Goal: Information Seeking & Learning: Learn about a topic

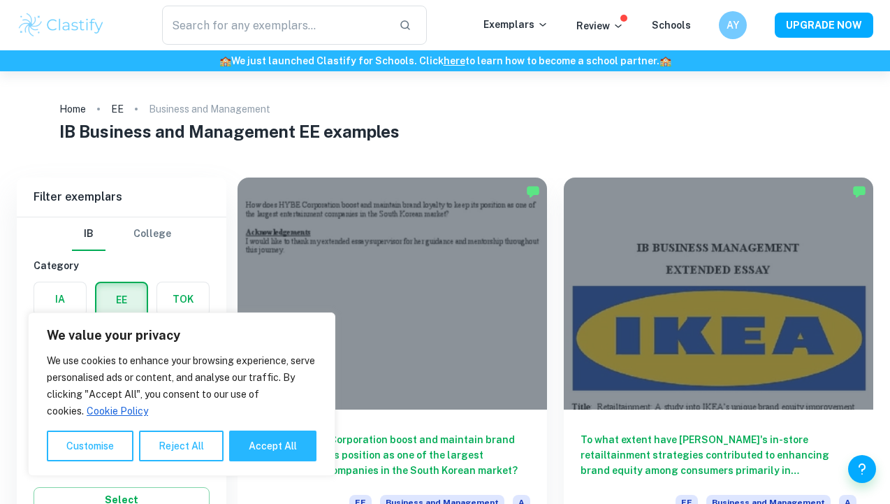
scroll to position [122, 0]
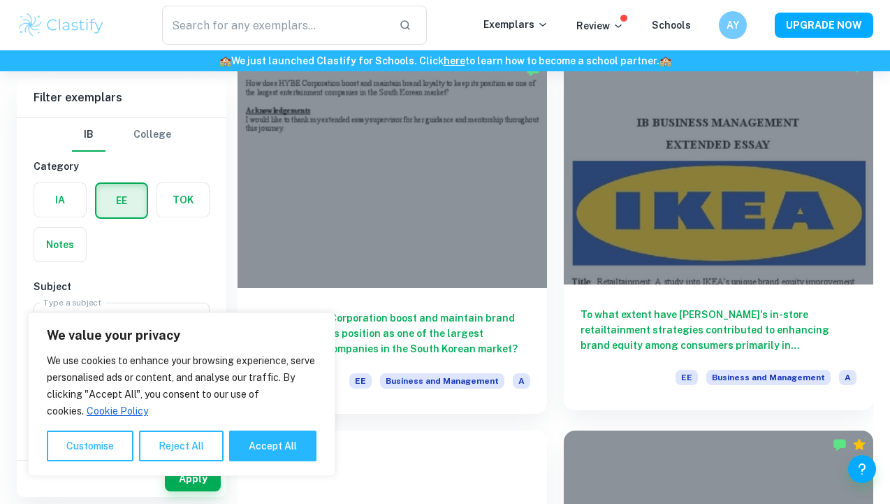
click at [615, 238] on div at bounding box center [718, 168] width 309 height 232
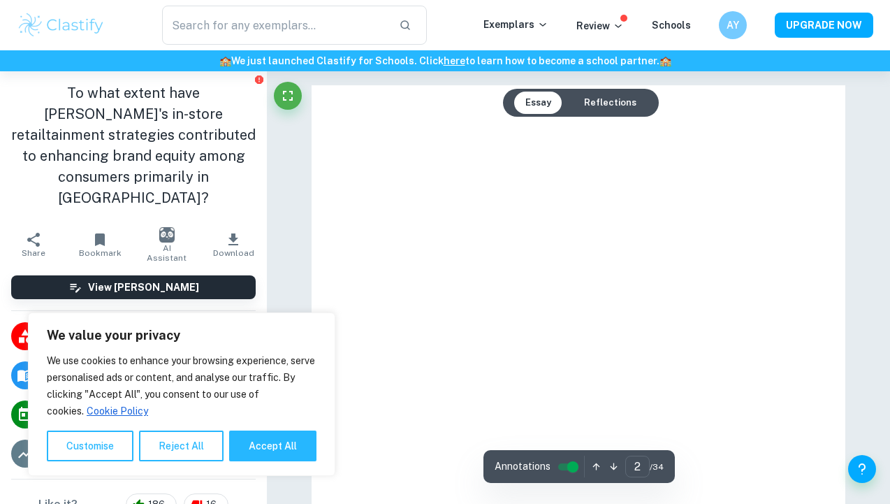
type input "1"
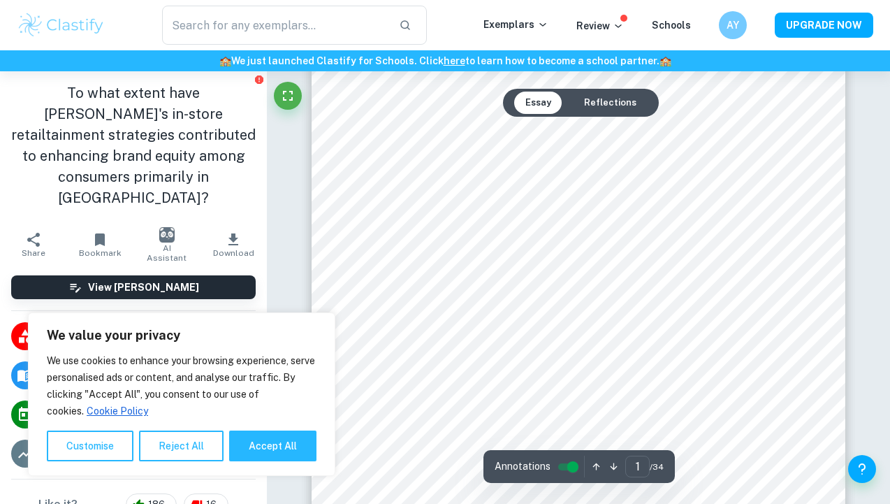
scroll to position [69, 0]
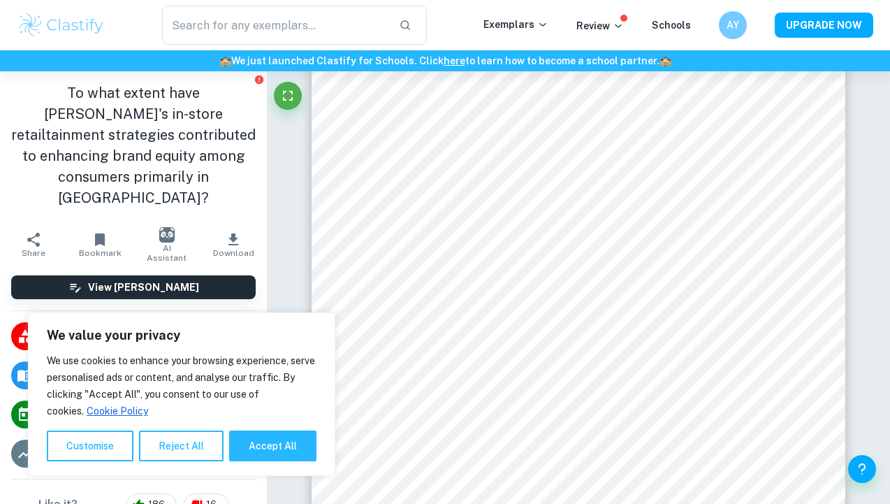
click at [671, 2] on div "​ Exemplars Review Schools AY UPGRADE NOW" at bounding box center [445, 25] width 890 height 50
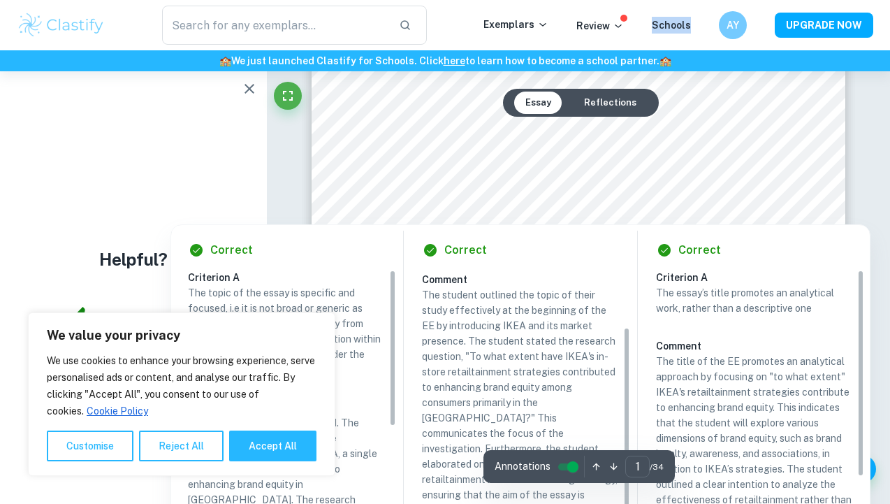
scroll to position [75, 0]
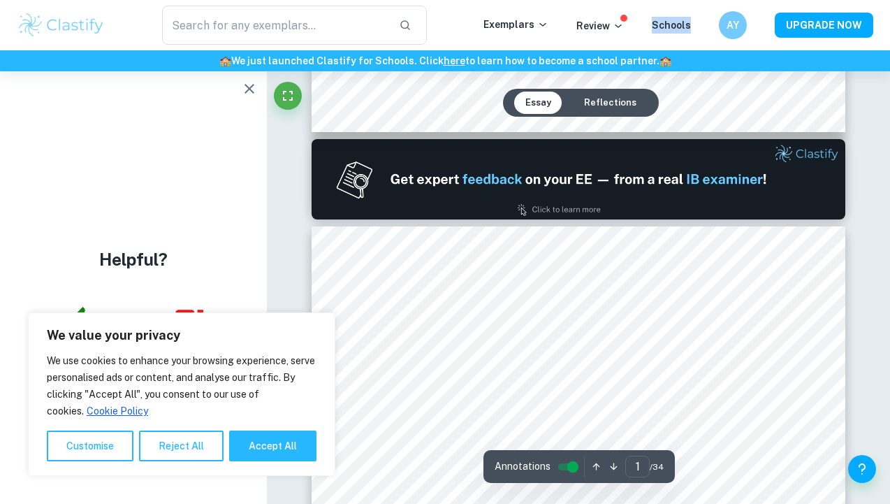
type input "2"
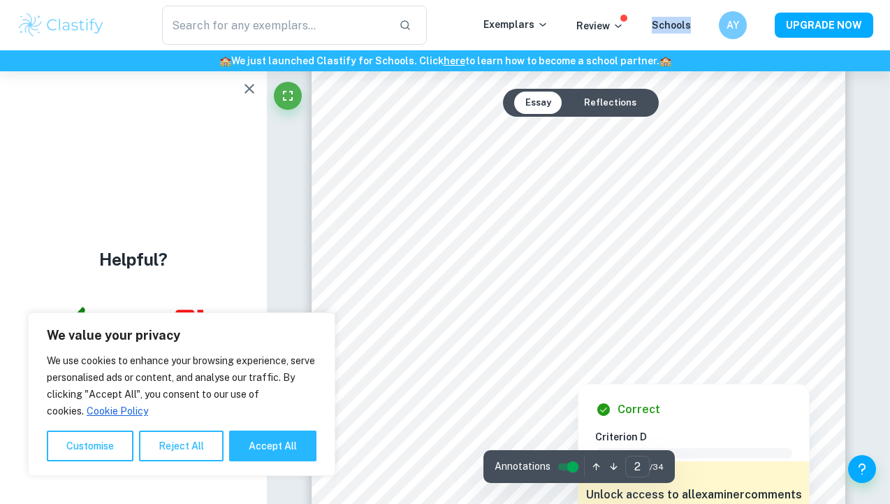
scroll to position [898, 0]
click at [411, 182] on div at bounding box center [578, 180] width 404 height 17
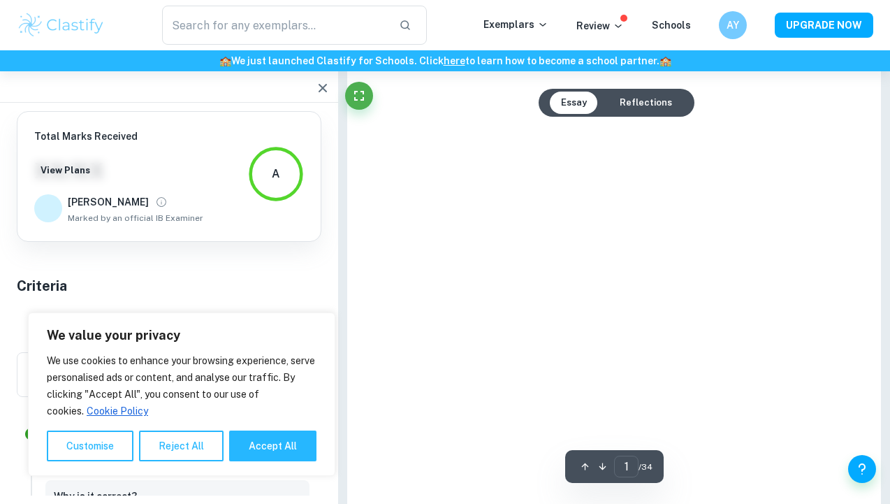
scroll to position [5009, 0]
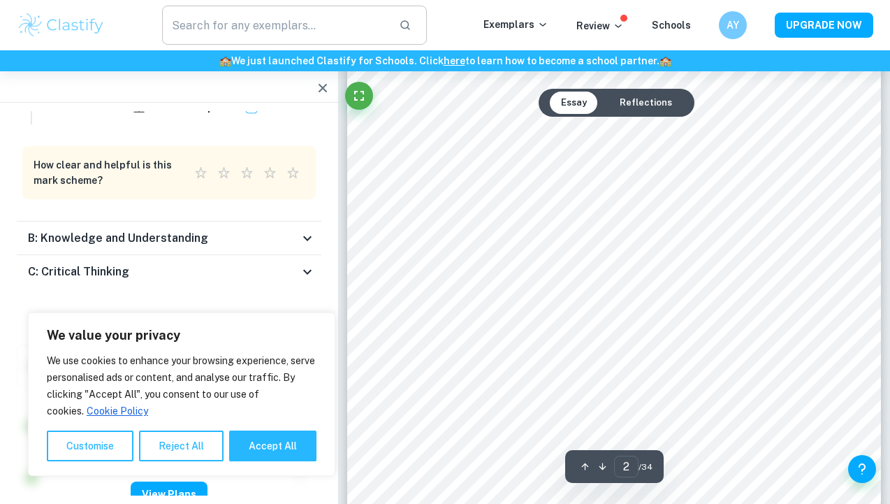
type input "2"
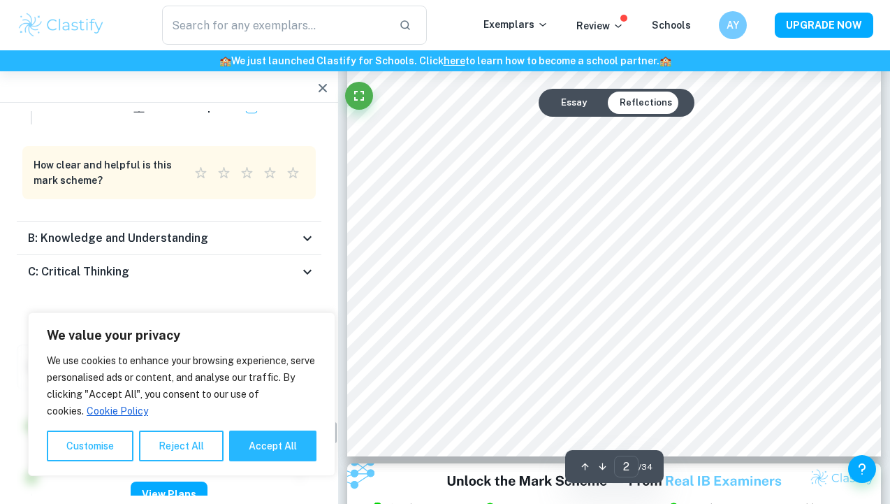
scroll to position [1232, 0]
click at [322, 93] on icon "button" at bounding box center [322, 88] width 17 height 17
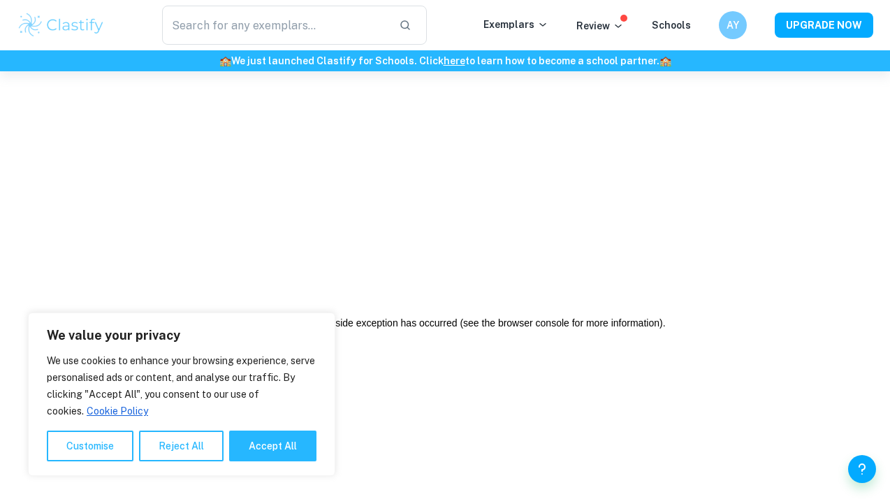
scroll to position [0, 0]
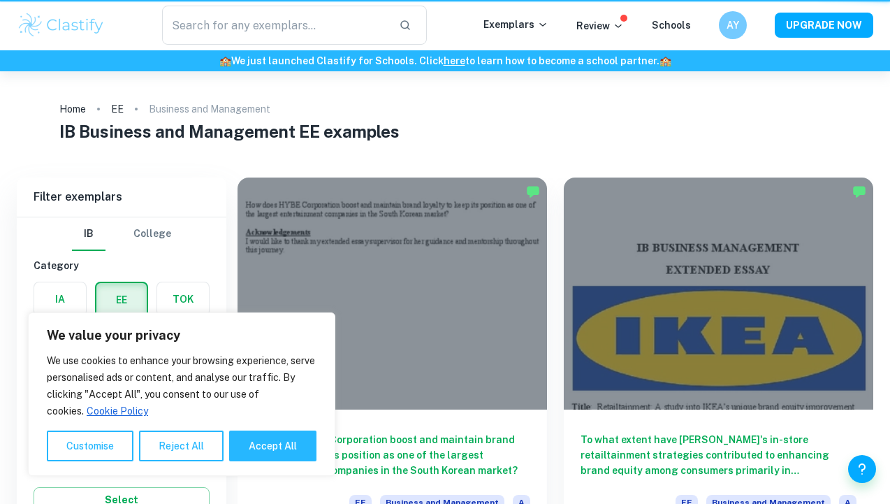
scroll to position [122, 0]
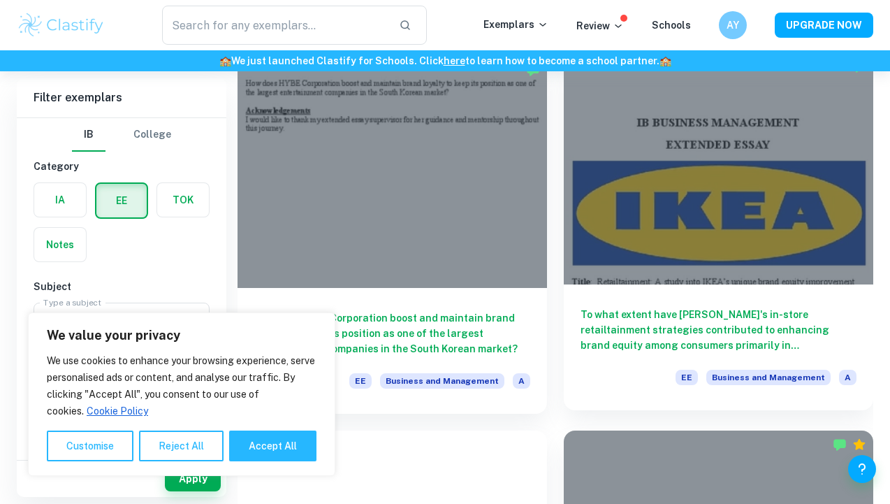
click at [657, 184] on div at bounding box center [718, 168] width 309 height 232
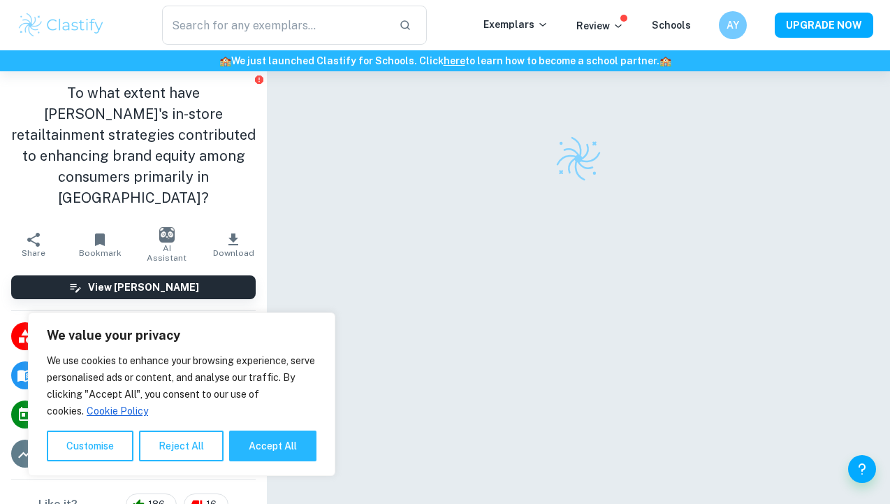
scroll to position [72, 0]
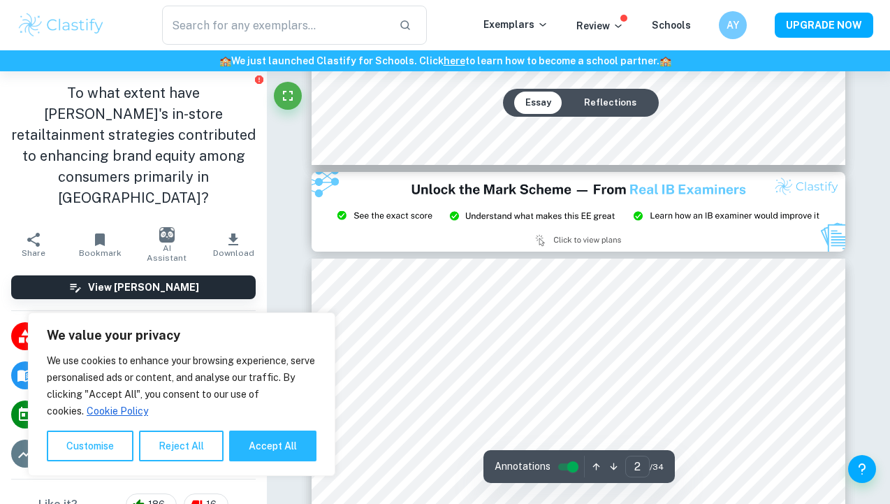
type input "3"
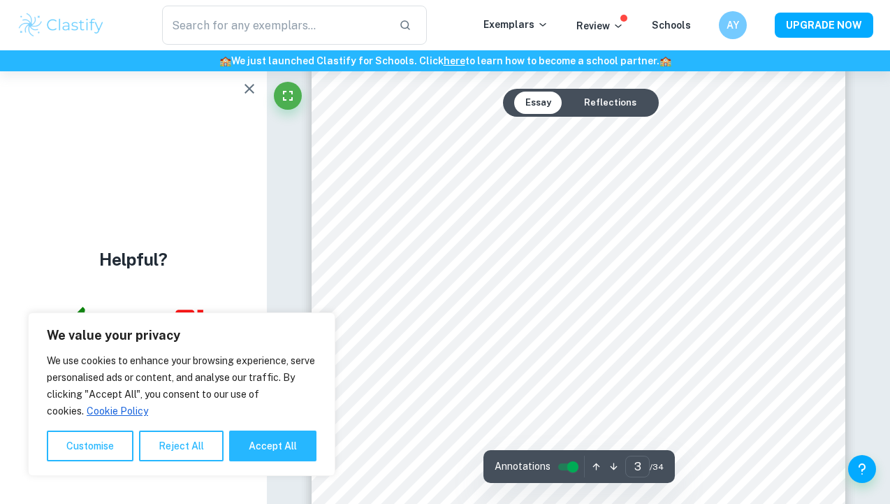
scroll to position [1825, 0]
click at [240, 440] on button "Accept All" at bounding box center [272, 445] width 87 height 31
checkbox input "true"
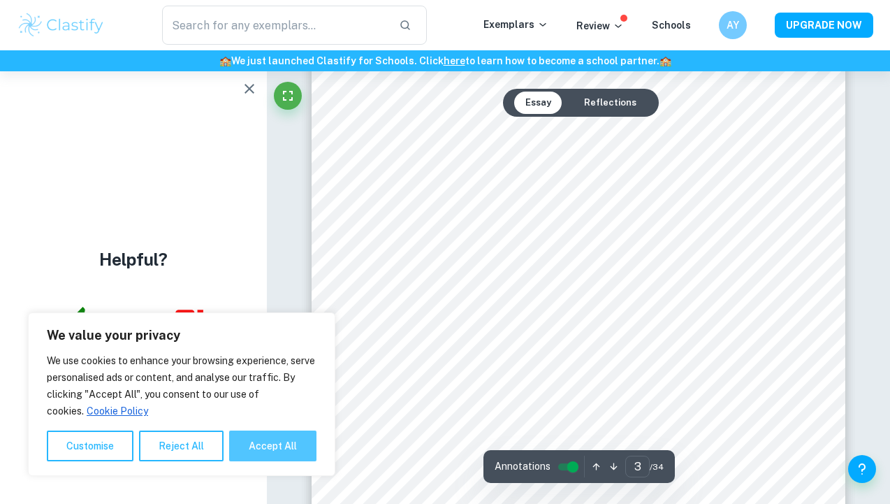
checkbox input "true"
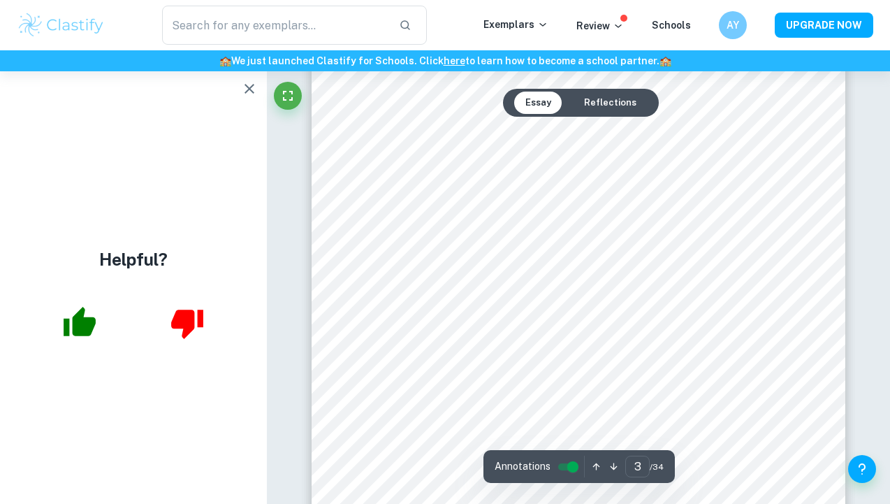
click at [251, 94] on icon "button" at bounding box center [249, 88] width 17 height 17
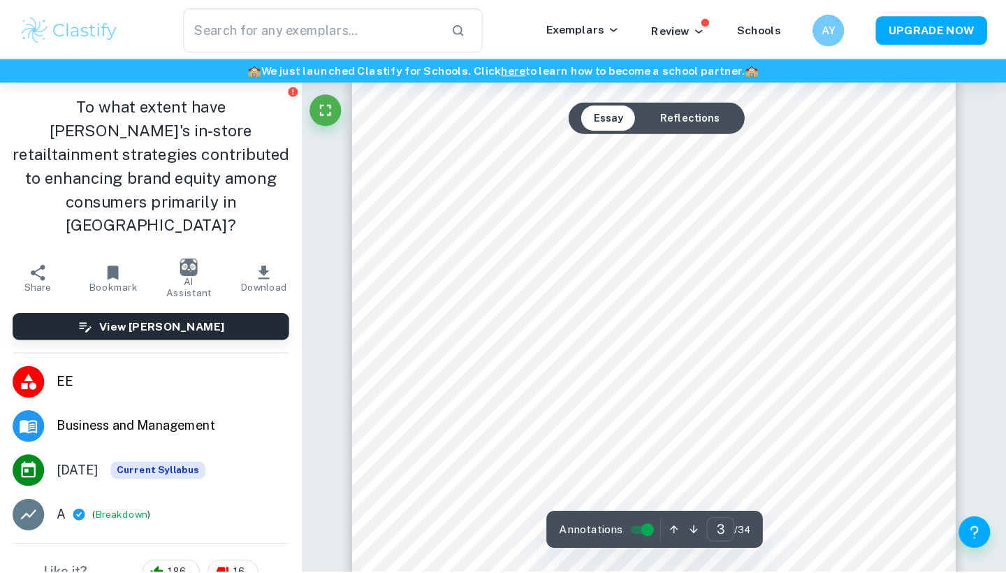
scroll to position [1838, 0]
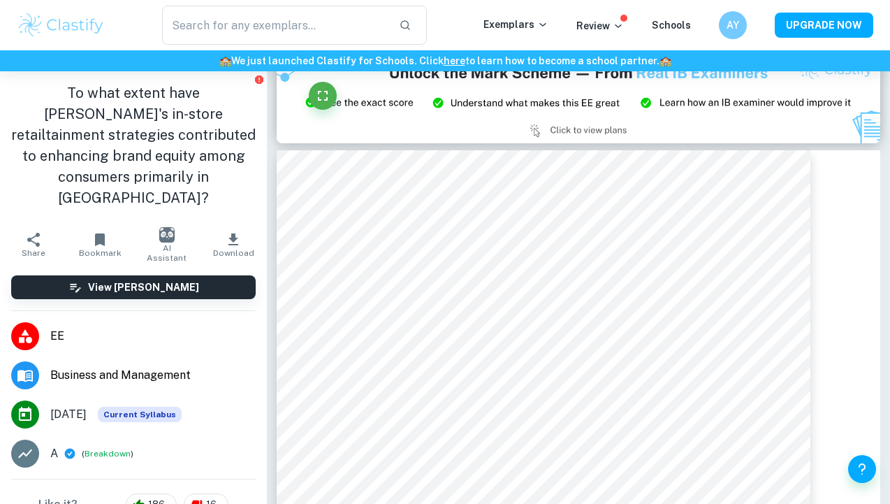
type input "3"
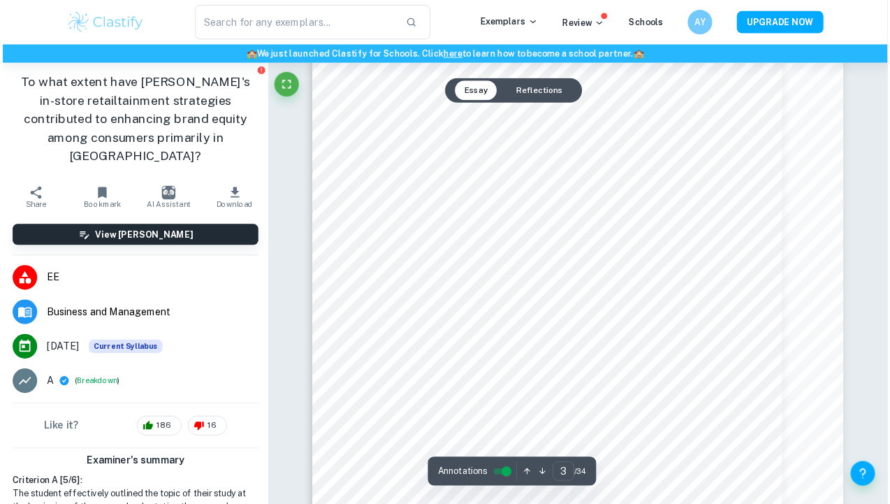
scroll to position [1966, 0]
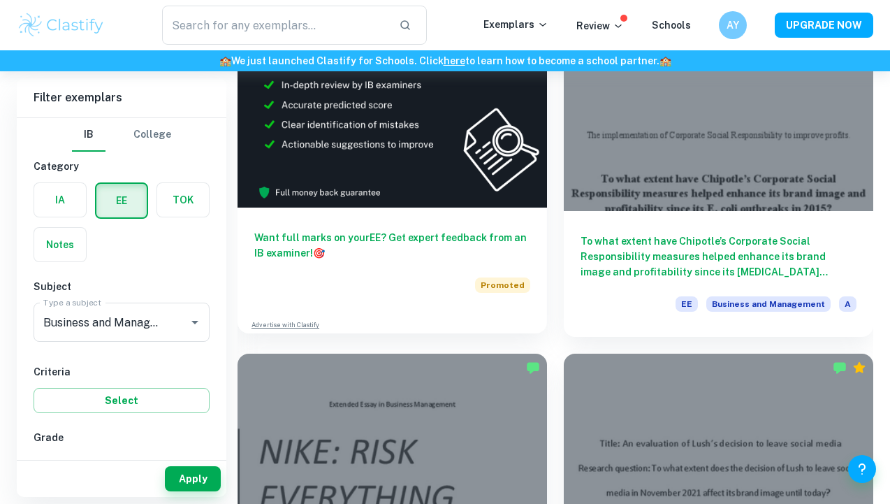
scroll to position [576, 0]
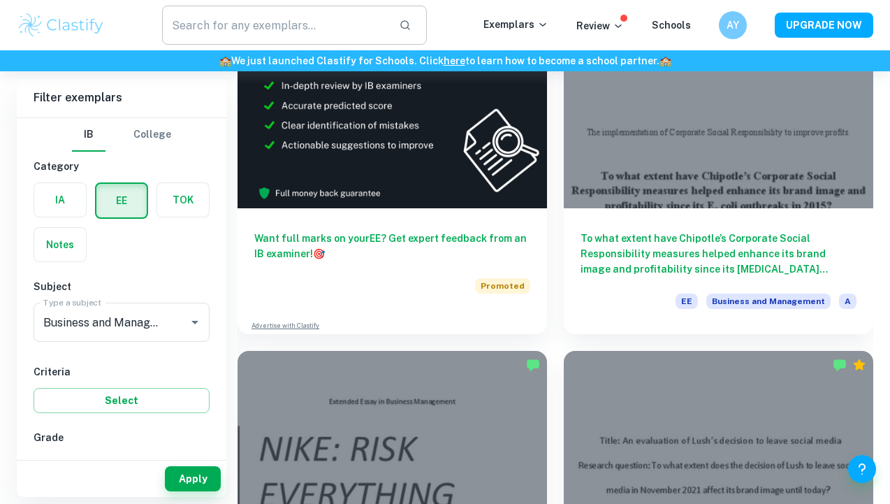
click at [339, 32] on input "text" at bounding box center [275, 25] width 226 height 39
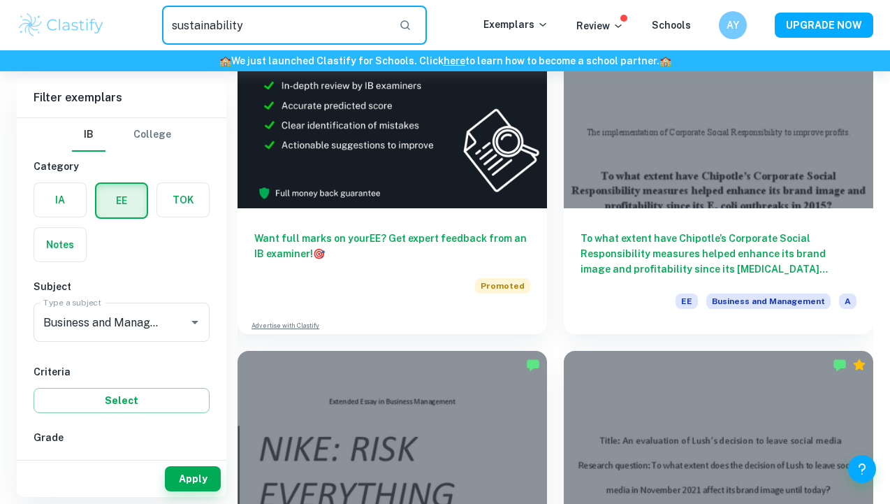
type input "sustainability"
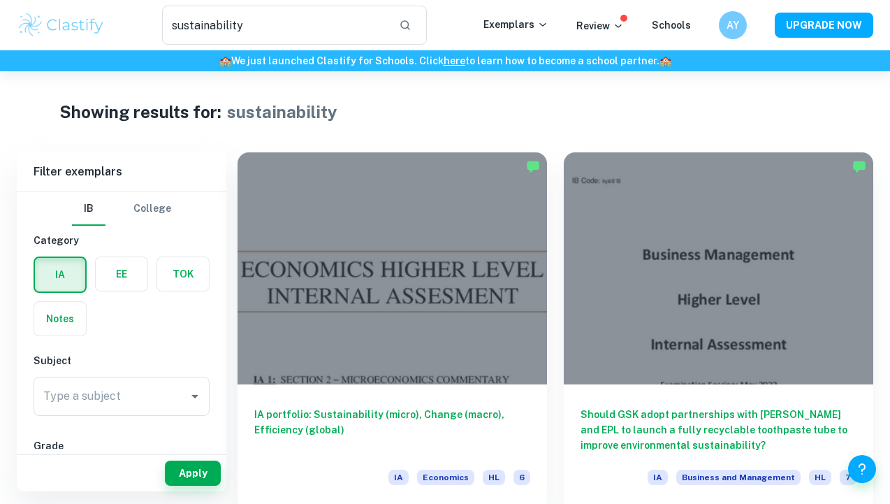
click at [302, 214] on div at bounding box center [392, 268] width 309 height 232
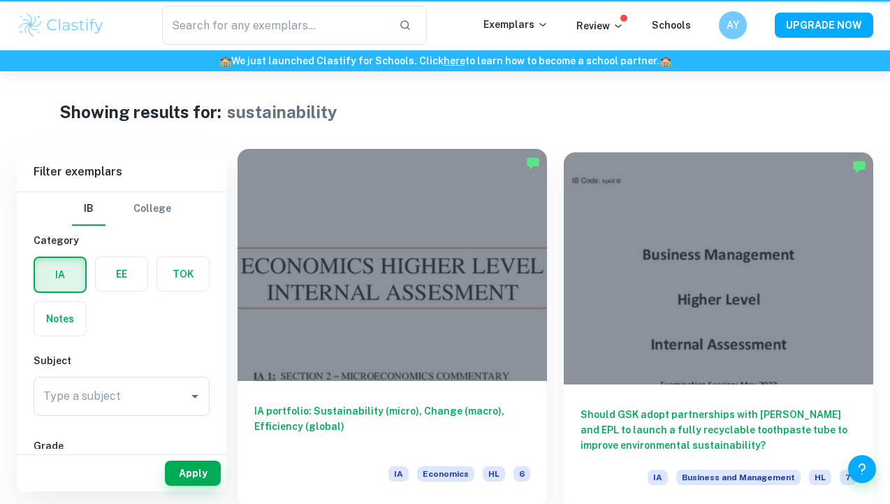
type input "sustainability"
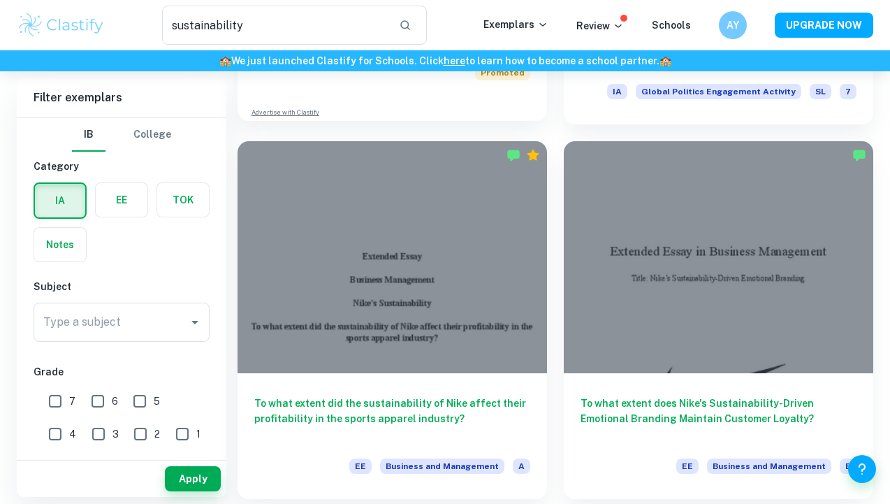
scroll to position [764, 0]
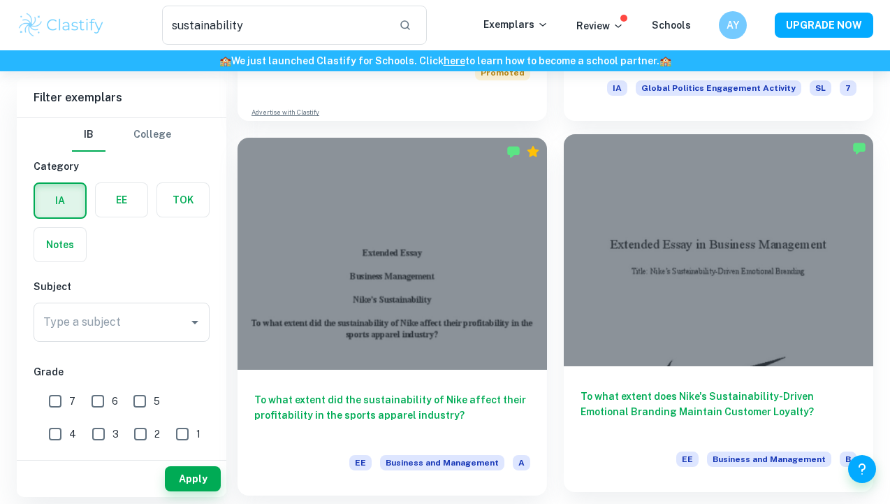
click at [583, 254] on div at bounding box center [718, 250] width 309 height 232
